Goal: Task Accomplishment & Management: Manage account settings

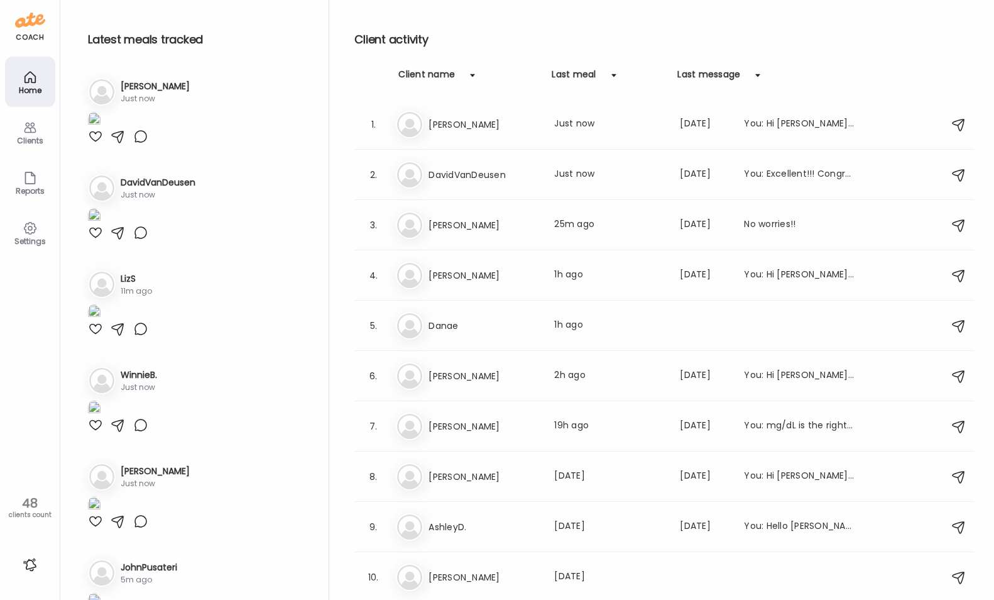
click at [101, 129] on img at bounding box center [94, 120] width 13 height 17
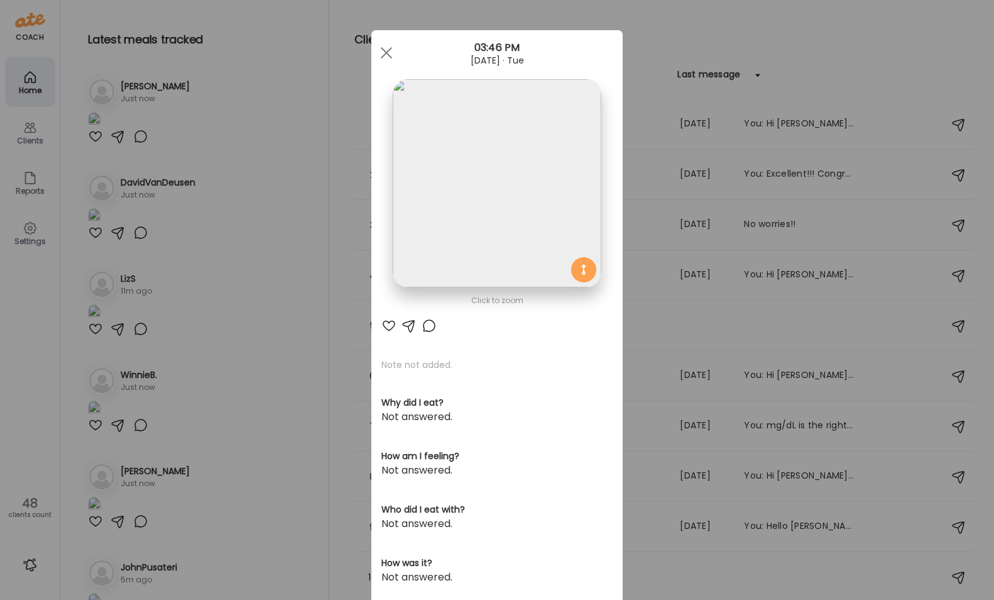
click at [527, 219] on img at bounding box center [497, 183] width 208 height 208
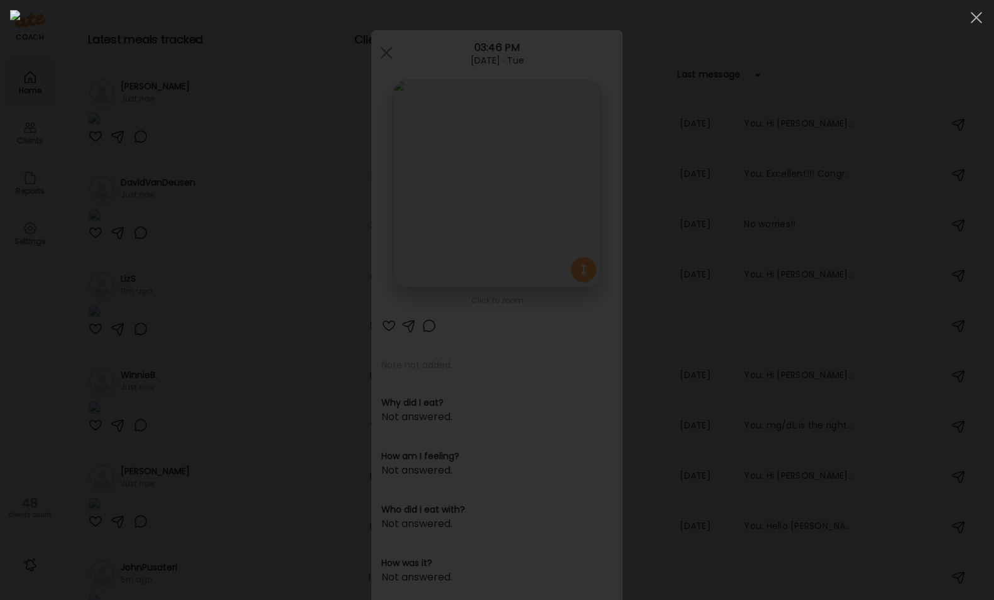
click at [101, 136] on div at bounding box center [497, 300] width 974 height 580
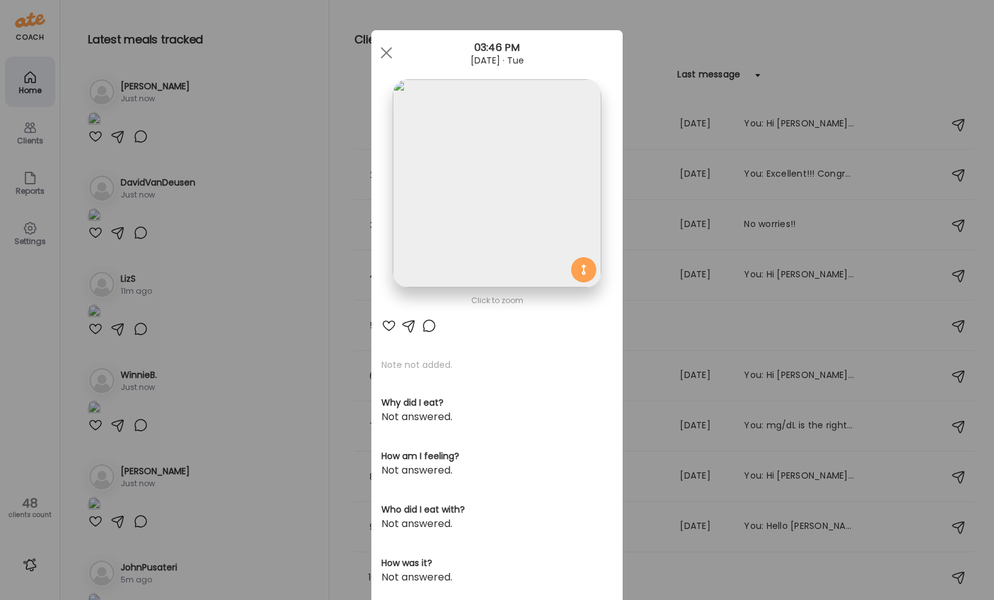
click at [263, 345] on div "Ate Coach Dashboard Wahoo! It’s official Take a moment to set up your Coach Pro…" at bounding box center [497, 300] width 994 height 600
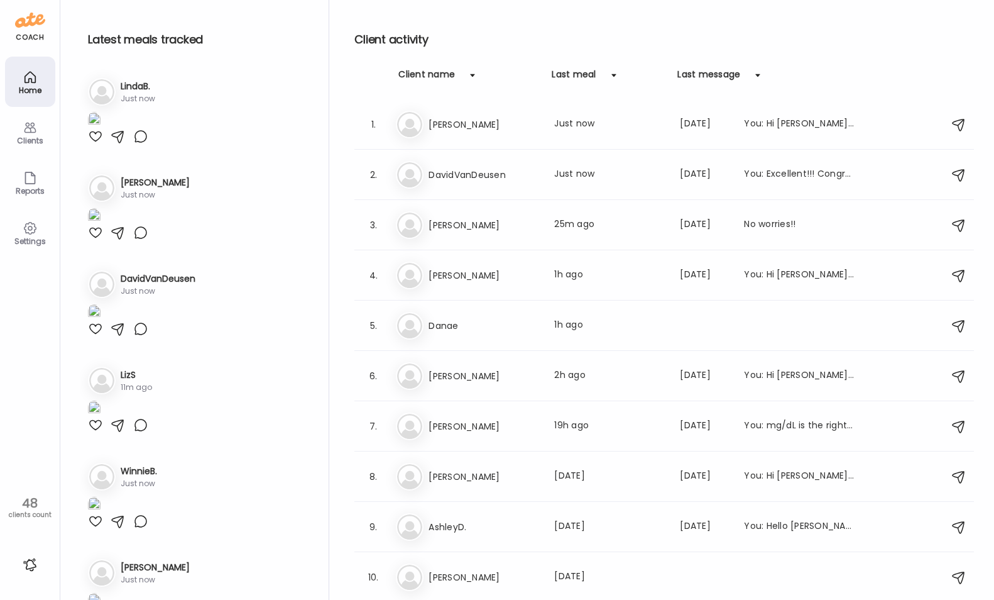
click at [101, 129] on img at bounding box center [94, 120] width 13 height 17
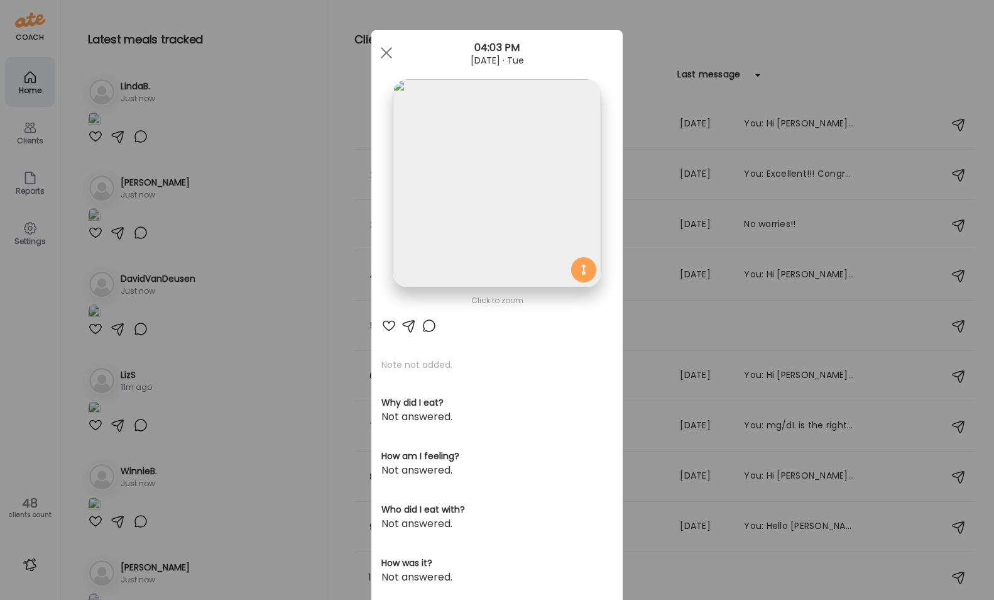
click at [431, 187] on img at bounding box center [497, 183] width 208 height 208
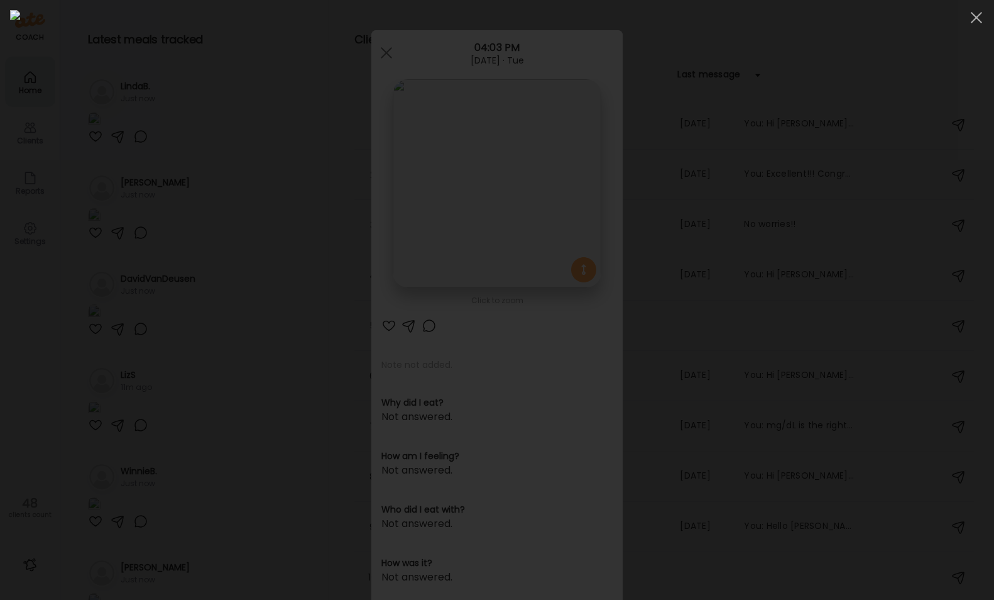
click at [152, 239] on div at bounding box center [497, 300] width 974 height 580
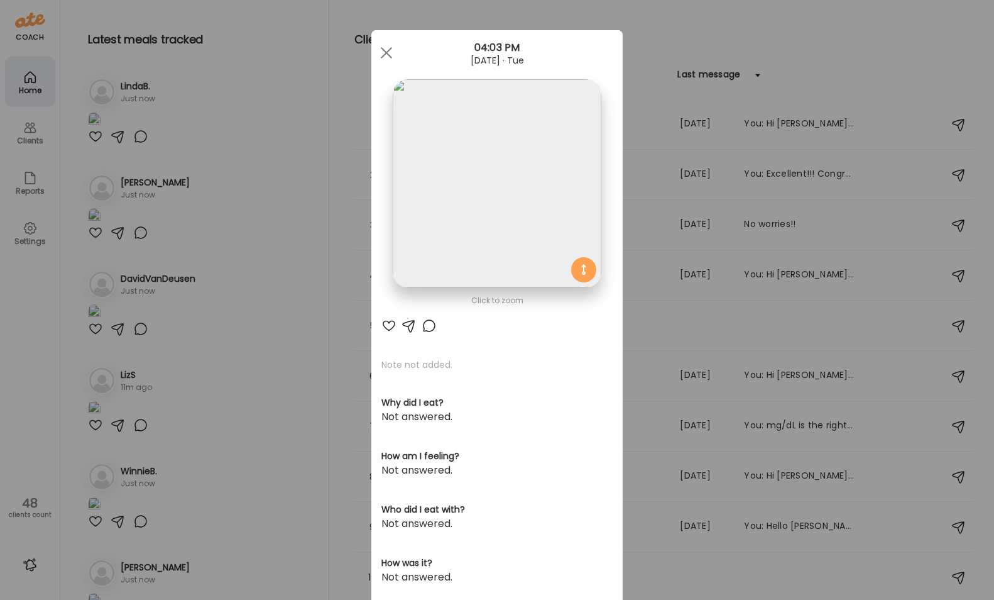
click at [268, 70] on div "Ate Coach Dashboard Wahoo! It’s official Take a moment to set up your Coach Pro…" at bounding box center [497, 300] width 994 height 600
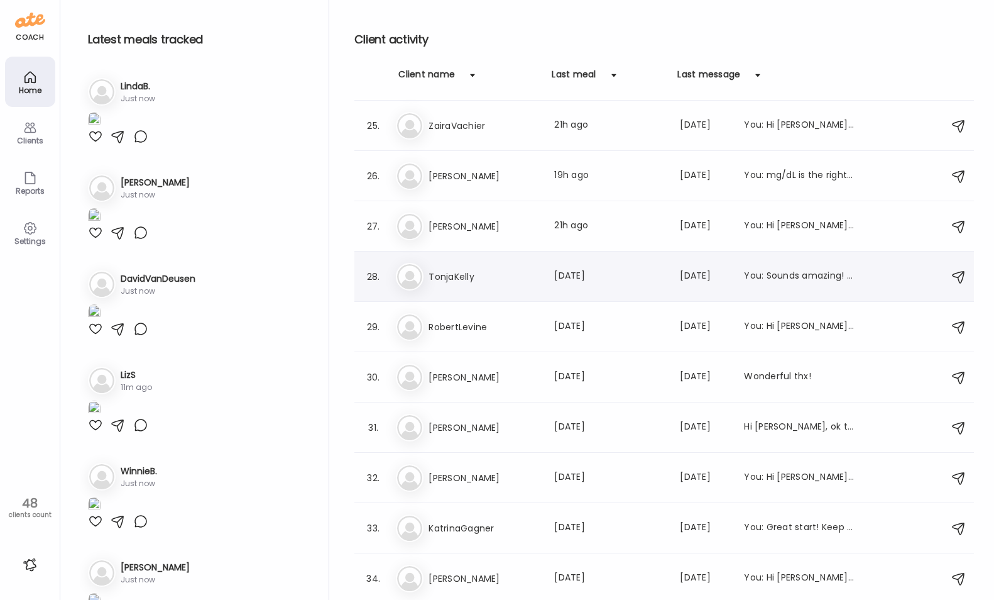
scroll to position [1216, 0]
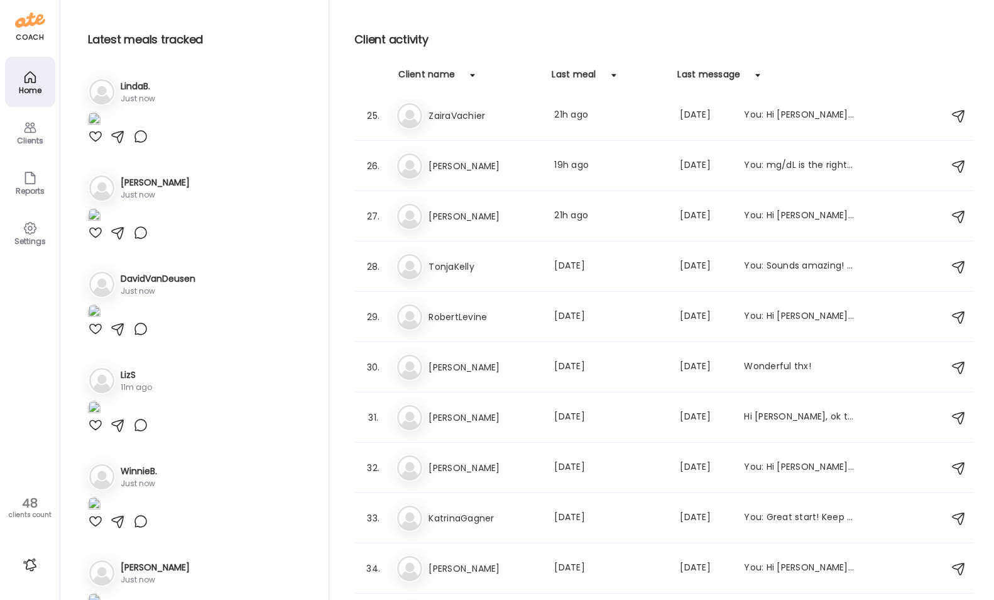
click at [441, 69] on div "Client name" at bounding box center [427, 78] width 57 height 20
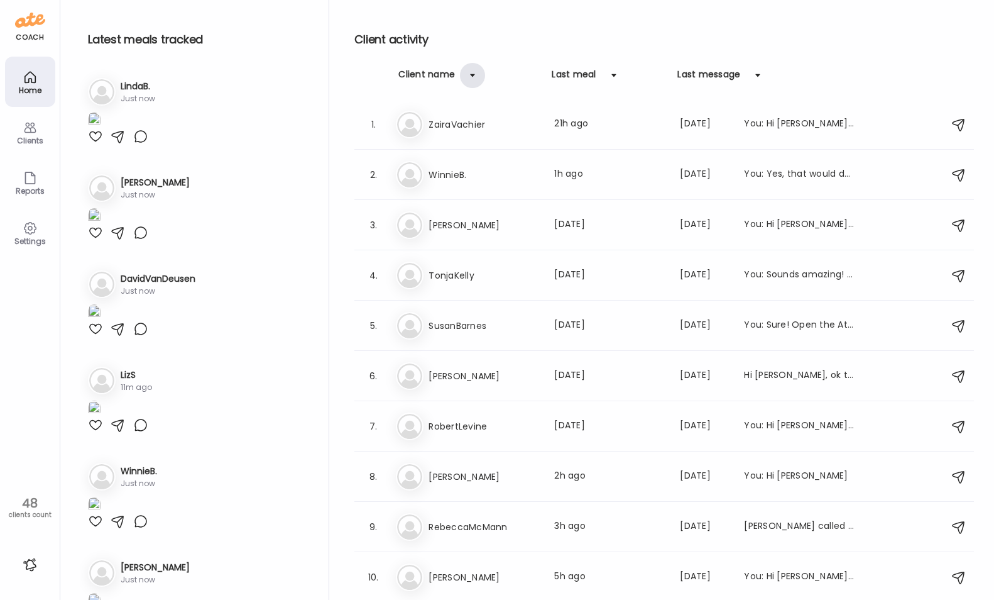
click at [470, 73] on div at bounding box center [472, 75] width 25 height 25
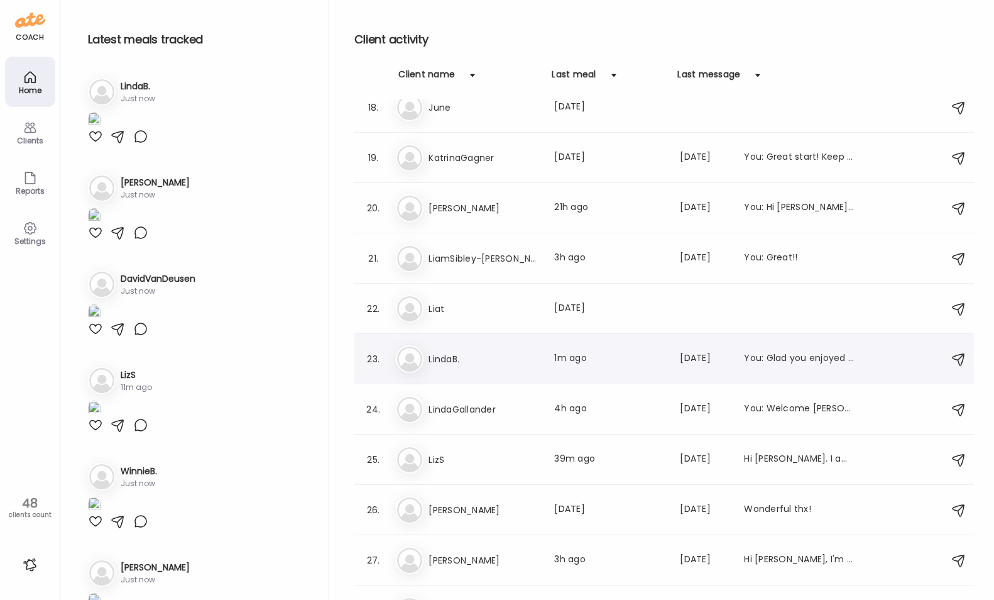
scroll to position [939, 0]
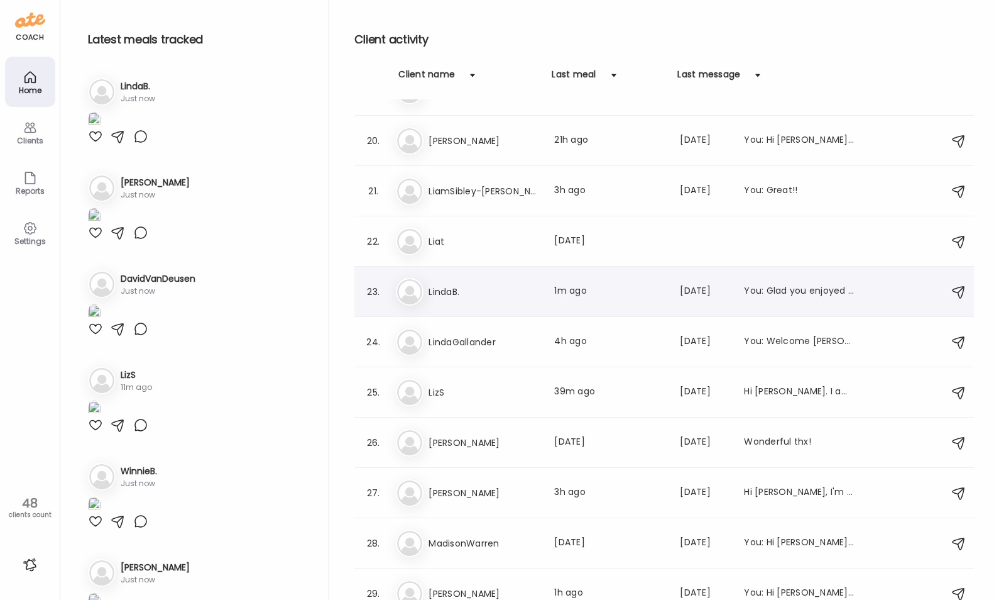
click at [492, 300] on div "Li LindaB. Last meal: 1m ago Last message: [DATE] You: Glad you enjoyed it! Of …" at bounding box center [666, 292] width 541 height 28
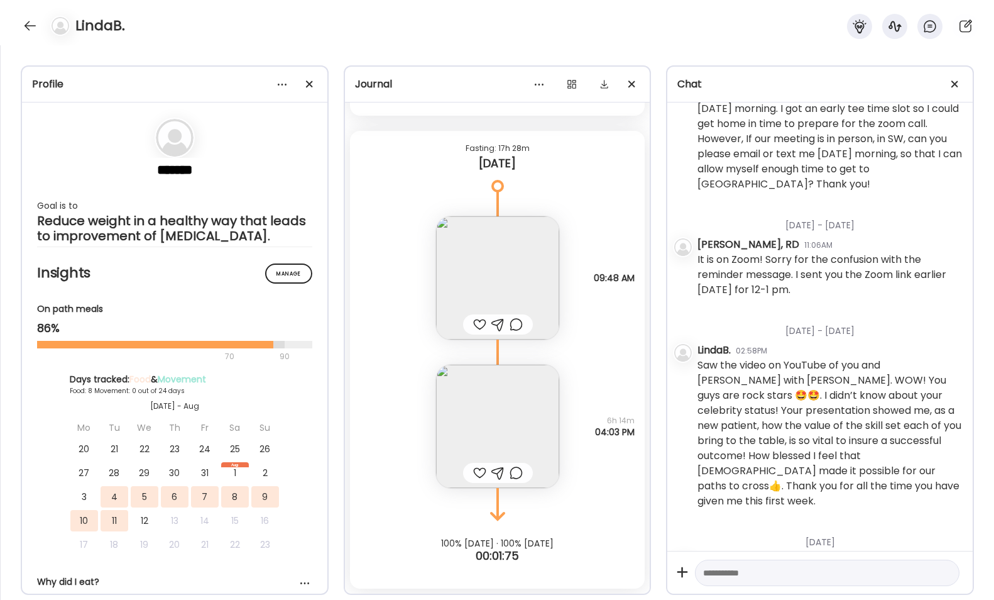
scroll to position [496, 0]
click at [486, 281] on img at bounding box center [497, 277] width 123 height 123
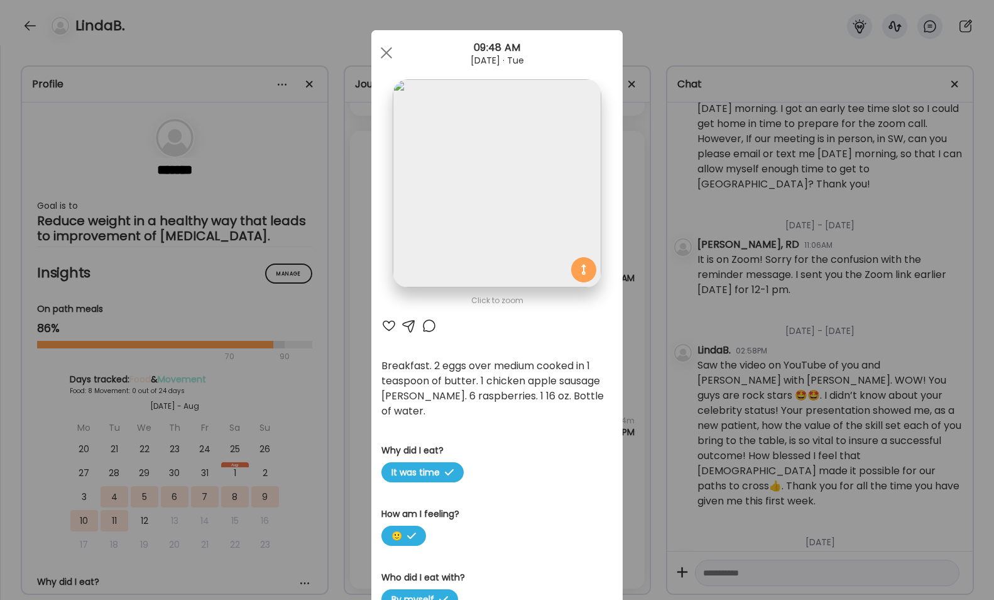
click at [499, 214] on img at bounding box center [497, 183] width 208 height 208
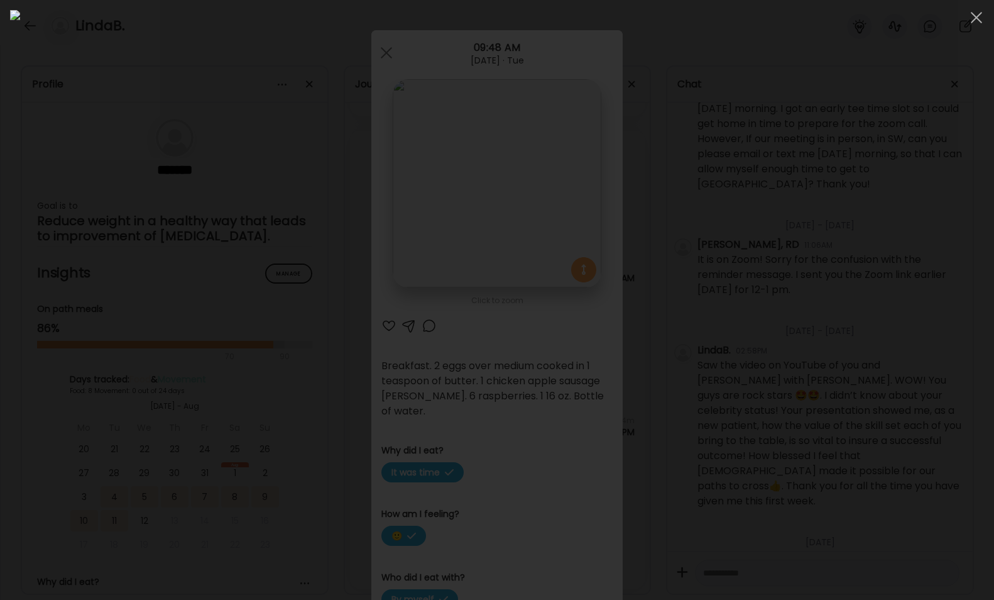
click at [152, 447] on div at bounding box center [497, 300] width 974 height 580
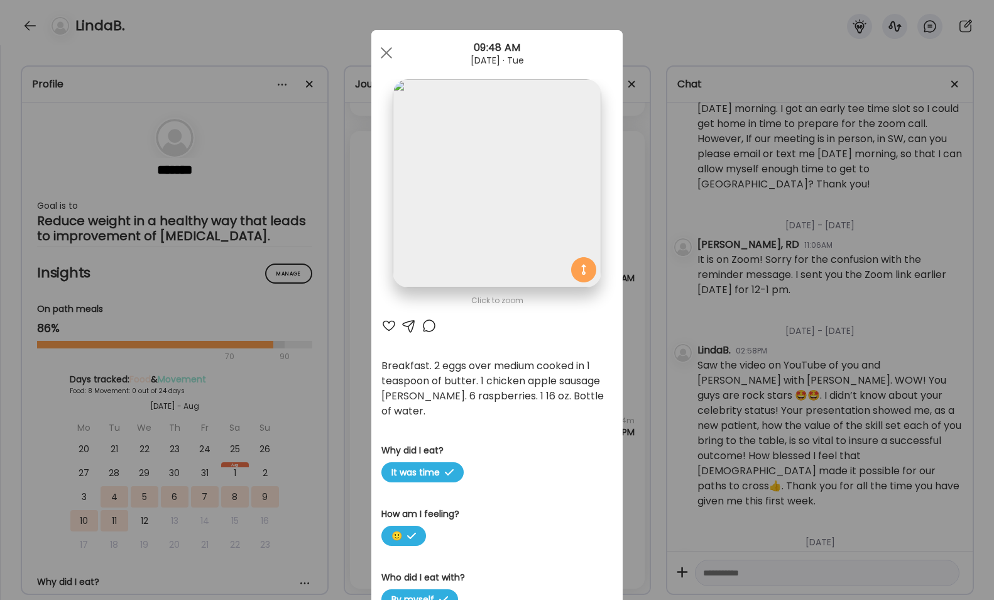
click at [345, 432] on div "Ate Coach Dashboard Wahoo! It’s official Take a moment to set up your Coach Pro…" at bounding box center [497, 300] width 994 height 600
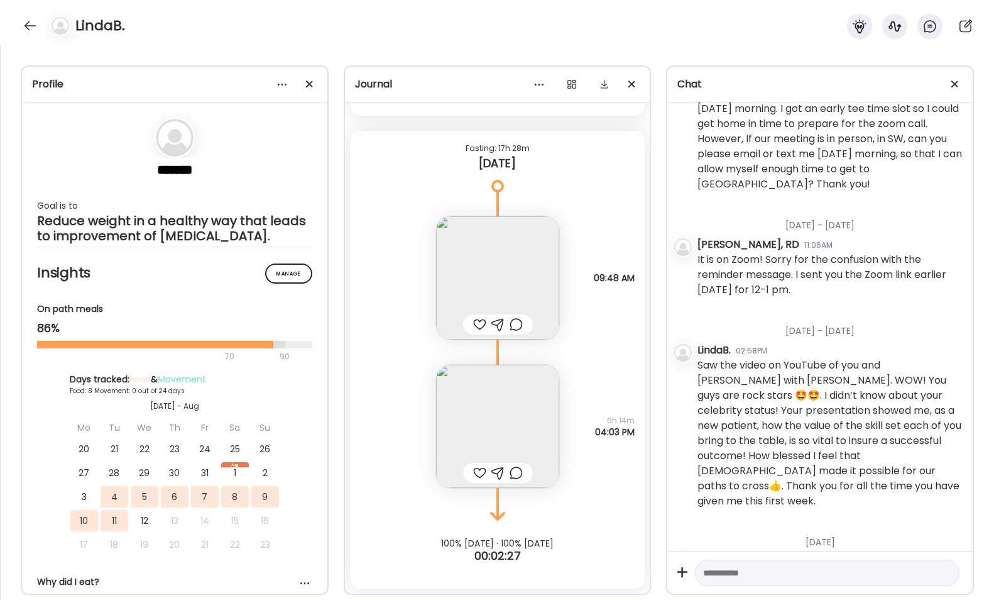
click at [471, 427] on img at bounding box center [497, 426] width 123 height 123
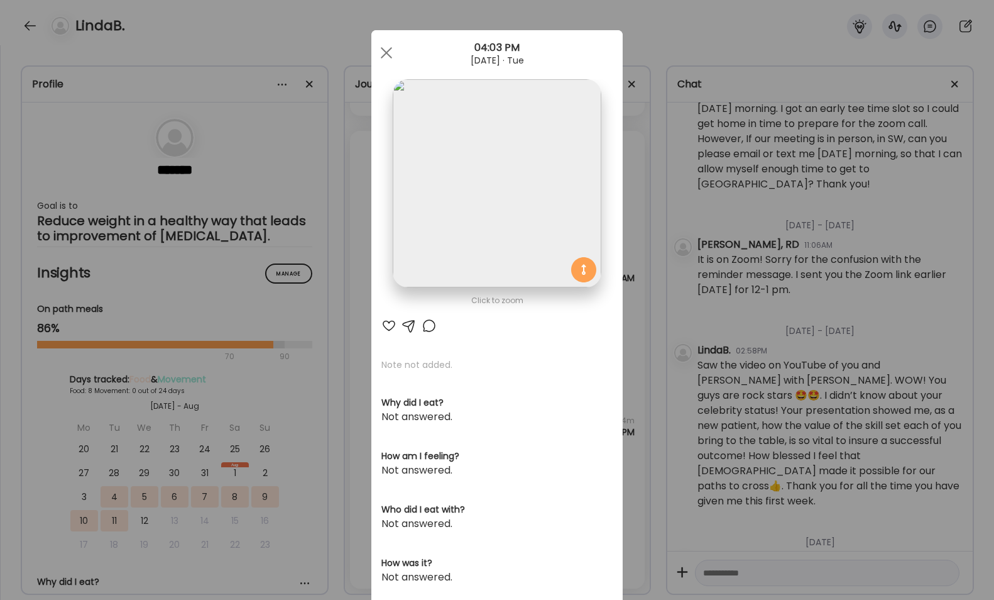
click at [500, 217] on img at bounding box center [497, 183] width 208 height 208
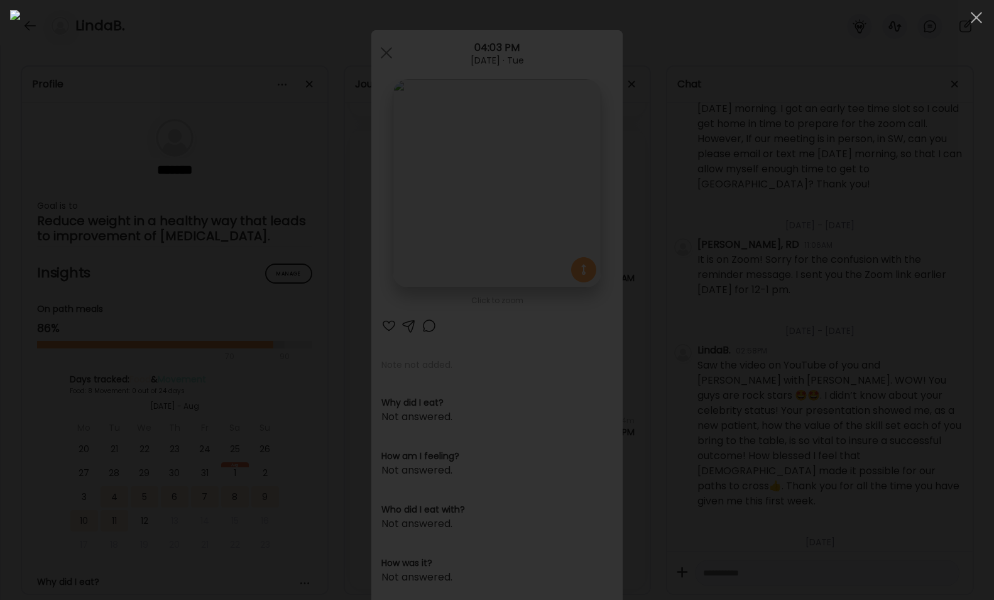
click at [828, 216] on div at bounding box center [497, 300] width 974 height 580
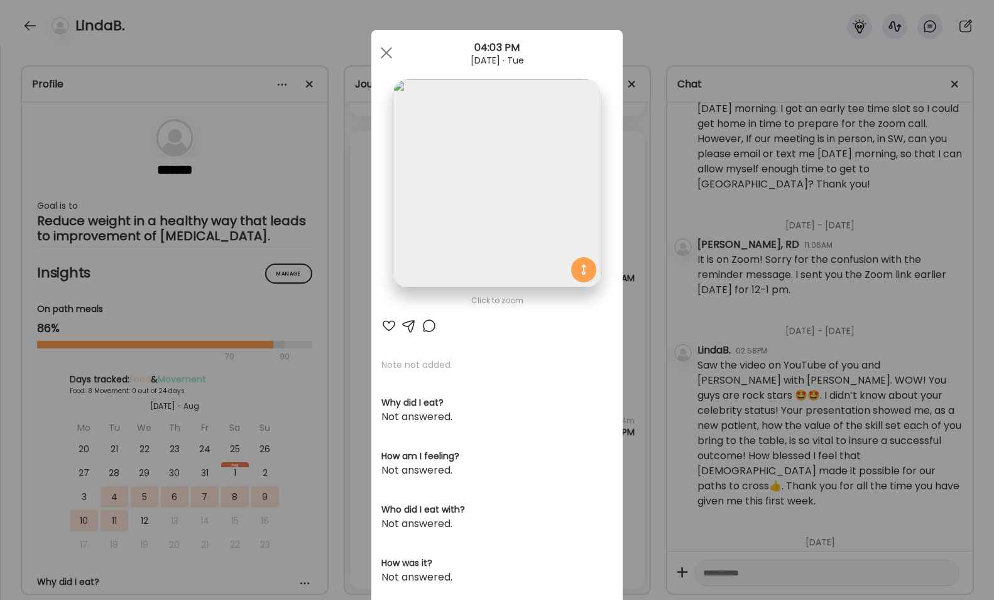
click at [642, 272] on div "Ate Coach Dashboard Wahoo! It’s official Take a moment to set up your Coach Pro…" at bounding box center [497, 300] width 994 height 600
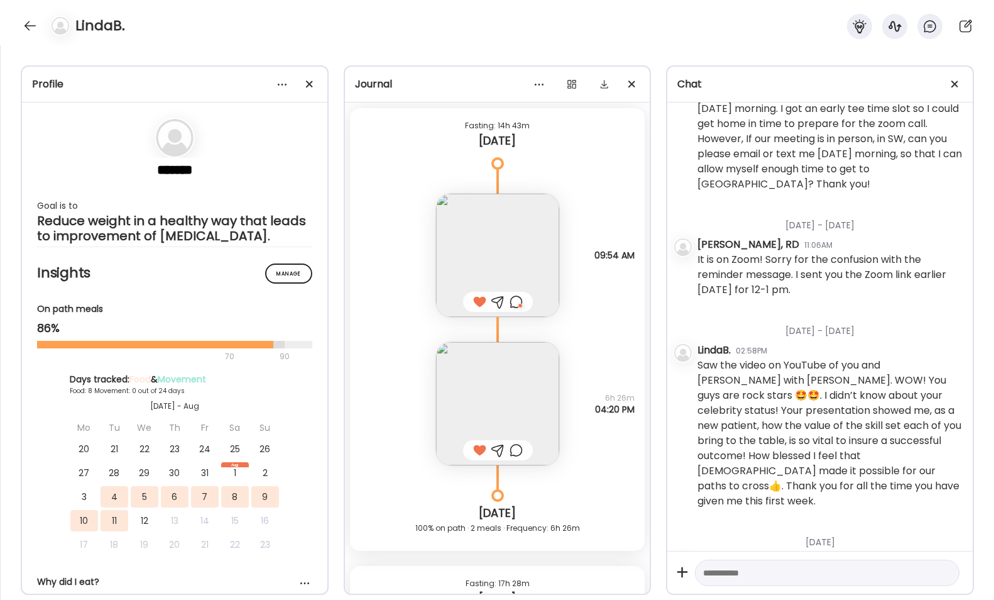
scroll to position [3881, 0]
click at [27, 28] on div at bounding box center [30, 26] width 20 height 20
